Goal: Check status

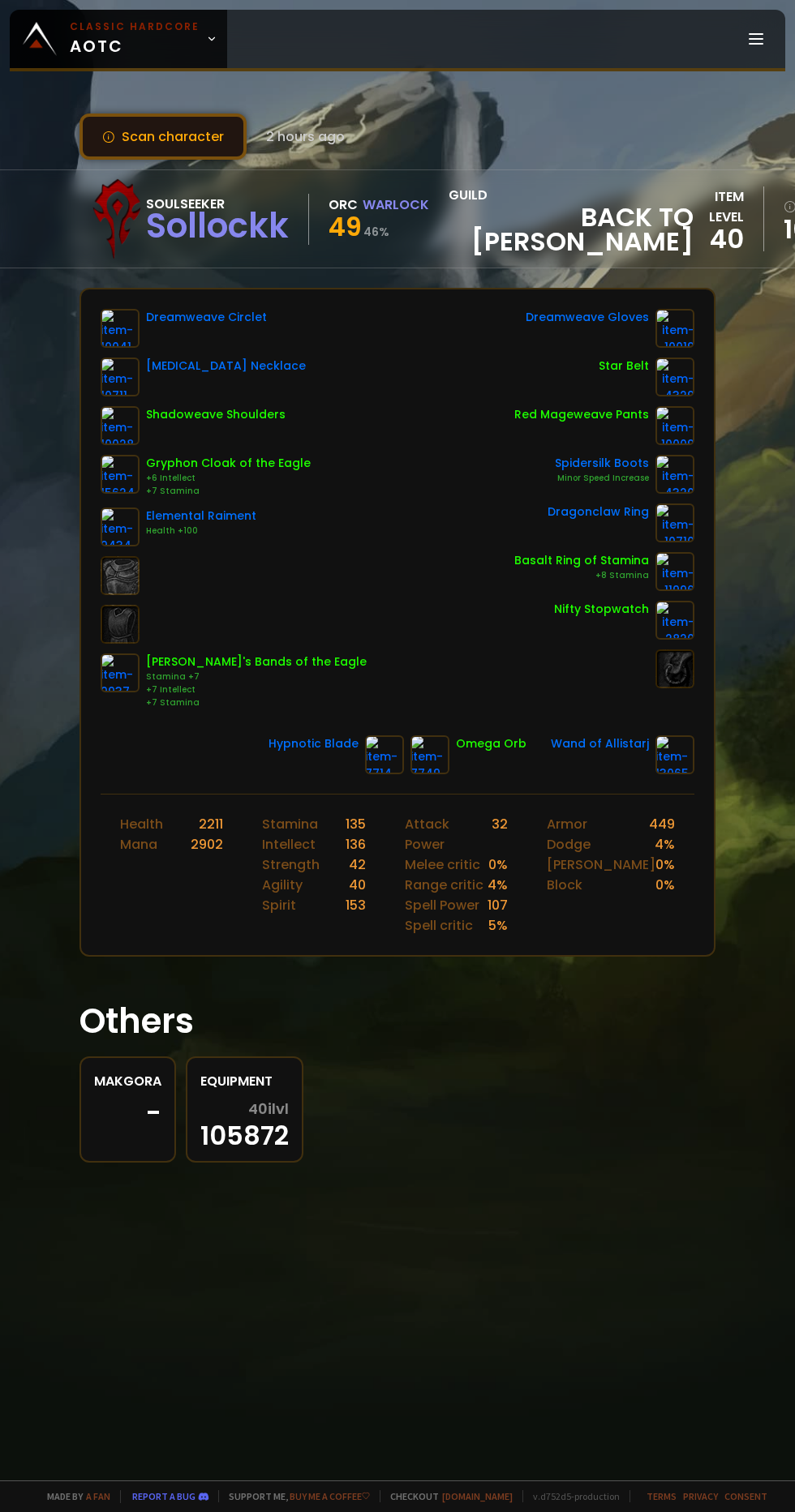
click at [107, 136] on icon at bounding box center [108, 137] width 13 height 13
click at [140, 144] on button "Scan character" at bounding box center [164, 136] width 167 height 47
click at [135, 136] on button "Scan character" at bounding box center [164, 136] width 167 height 47
click at [123, 135] on button "Scan character" at bounding box center [164, 136] width 167 height 47
